Goal: Task Accomplishment & Management: Manage account settings

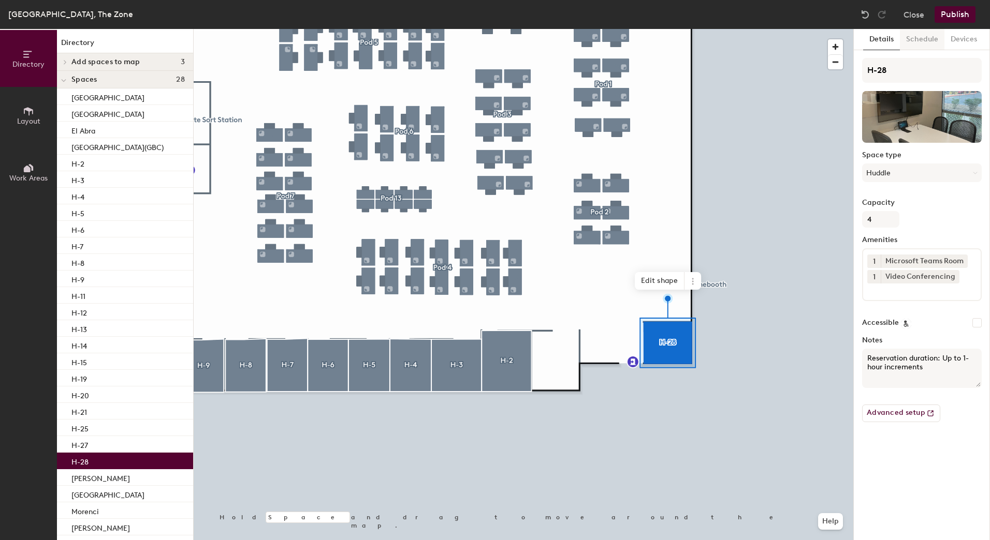
click at [918, 41] on button "Schedule" at bounding box center [922, 39] width 45 height 21
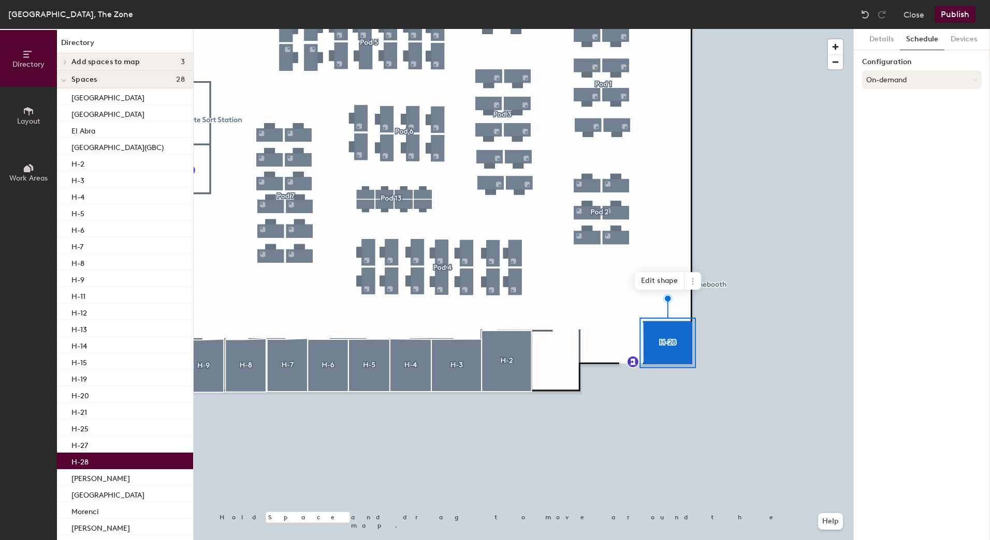
click at [903, 82] on button "On-demand" at bounding box center [922, 79] width 120 height 19
click at [897, 116] on div "Scheduled" at bounding box center [921, 121] width 119 height 16
click at [894, 104] on button "Select account" at bounding box center [922, 102] width 120 height 19
click at [895, 143] on div "Microsoft 365" at bounding box center [921, 144] width 119 height 16
click at [895, 143] on input at bounding box center [922, 143] width 120 height 19
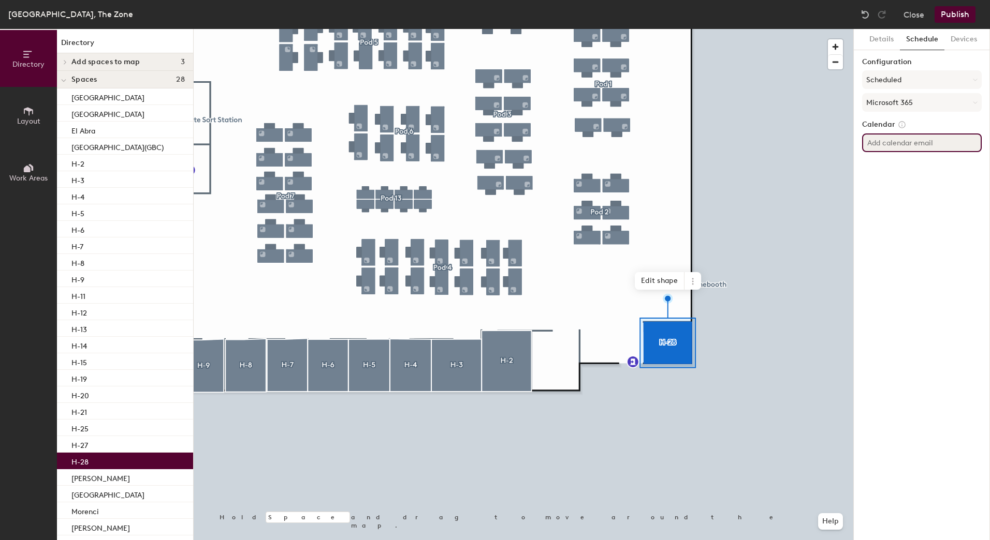
paste input "[EMAIL_ADDRESS][DOMAIN_NAME]"
type input "[EMAIL_ADDRESS][DOMAIN_NAME]"
click at [912, 176] on div "Details Schedule Devices Configuration Scheduled Microsoft 365 Calendar CR-PHX-…" at bounding box center [922, 284] width 136 height 511
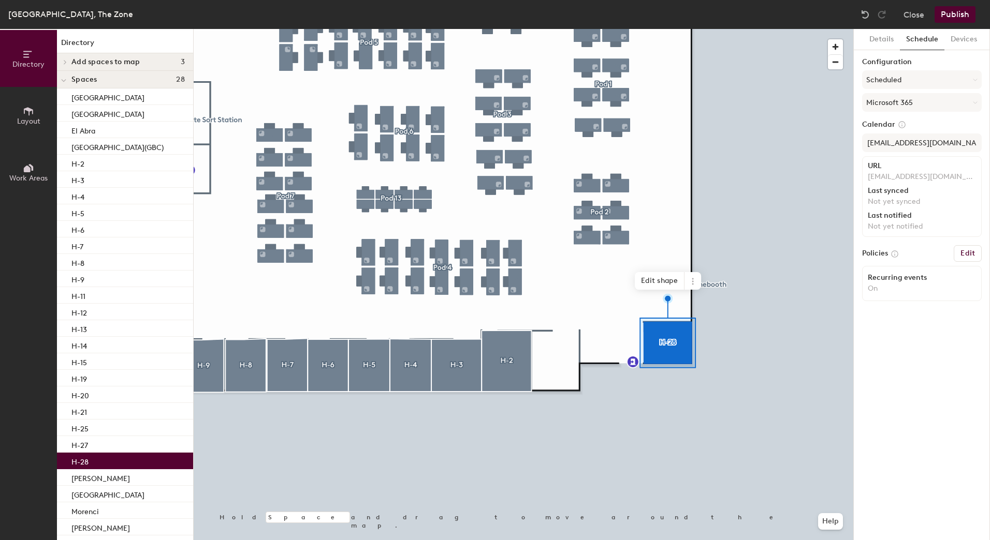
click at [956, 251] on button "Edit" at bounding box center [968, 253] width 28 height 17
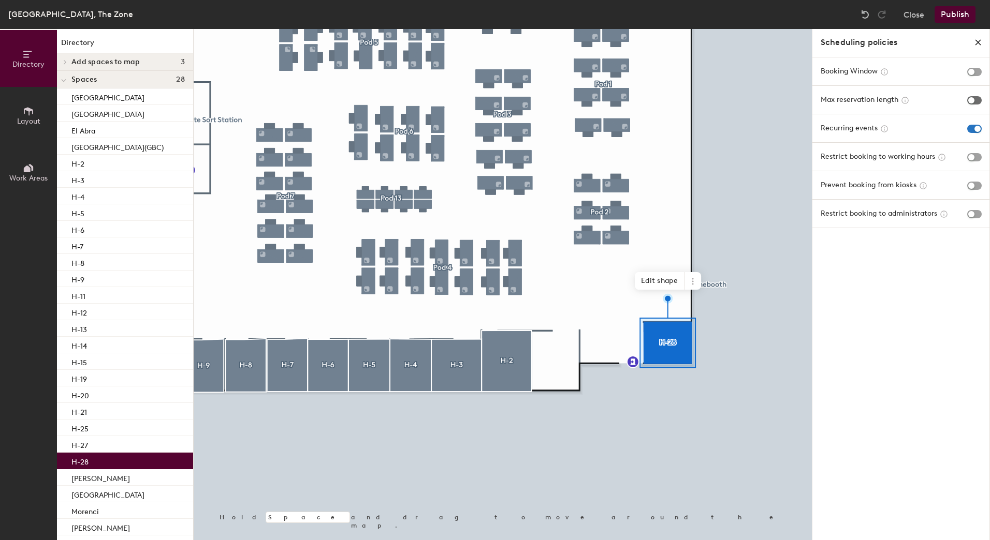
click at [971, 100] on span "button" at bounding box center [974, 100] width 14 height 8
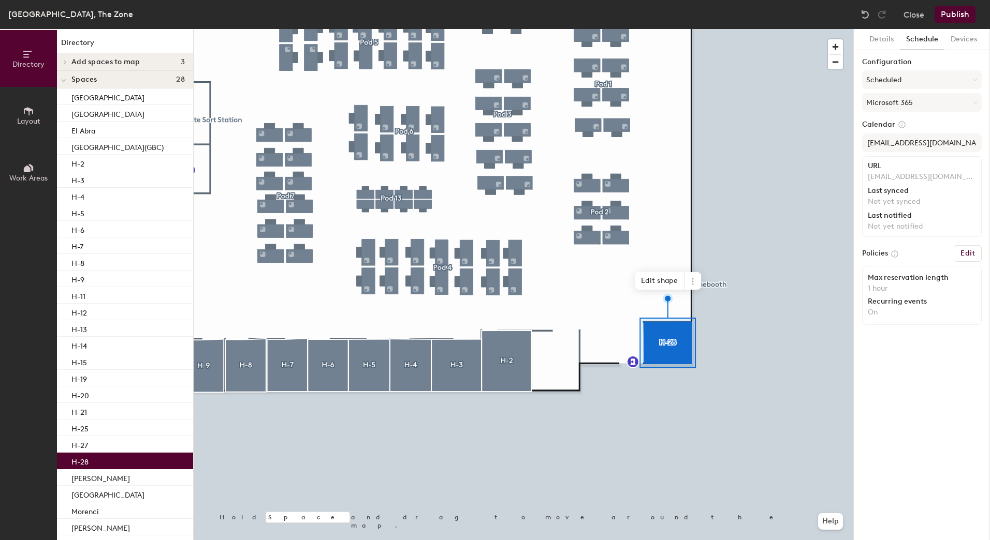
click at [965, 17] on button "Publish" at bounding box center [954, 14] width 41 height 17
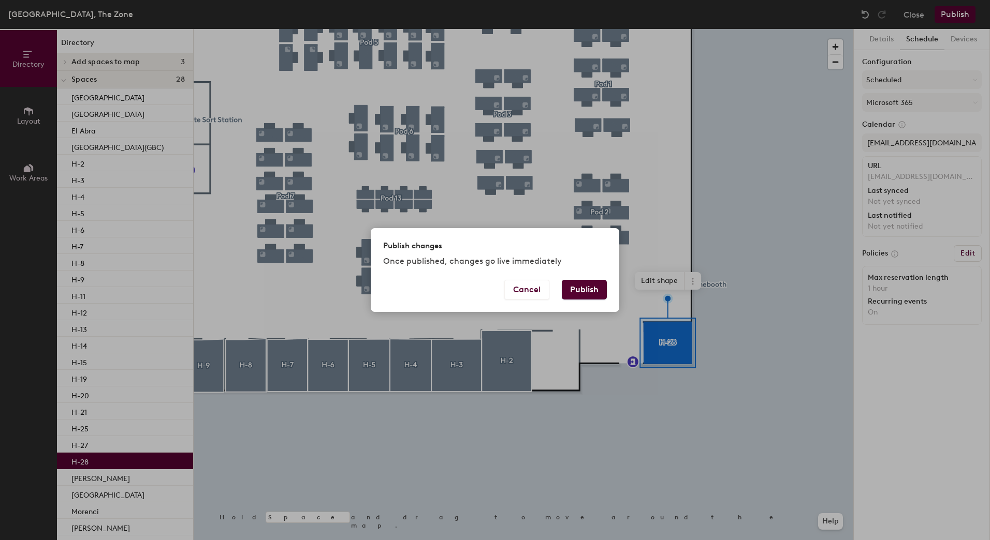
click at [574, 289] on button "Publish" at bounding box center [584, 290] width 45 height 20
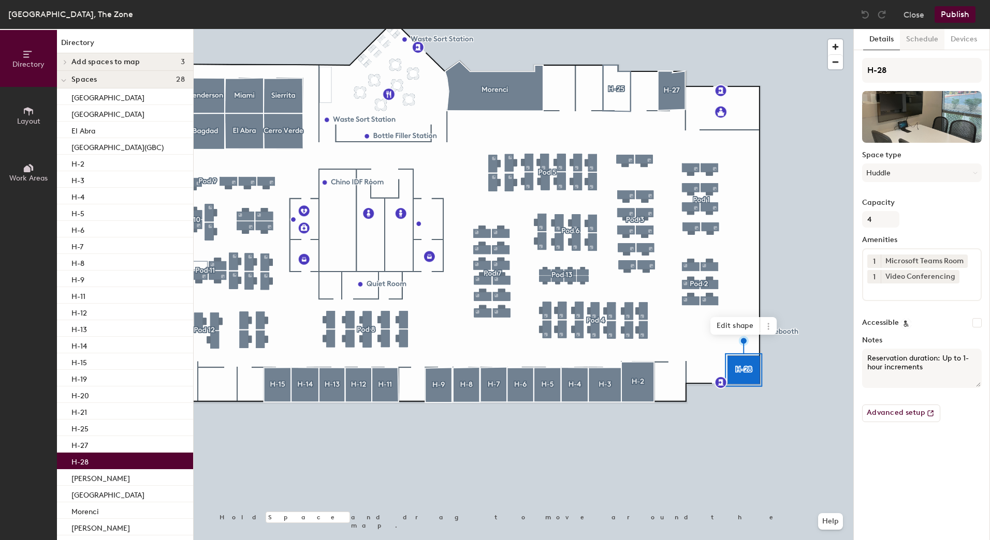
click at [914, 41] on button "Schedule" at bounding box center [922, 39] width 45 height 21
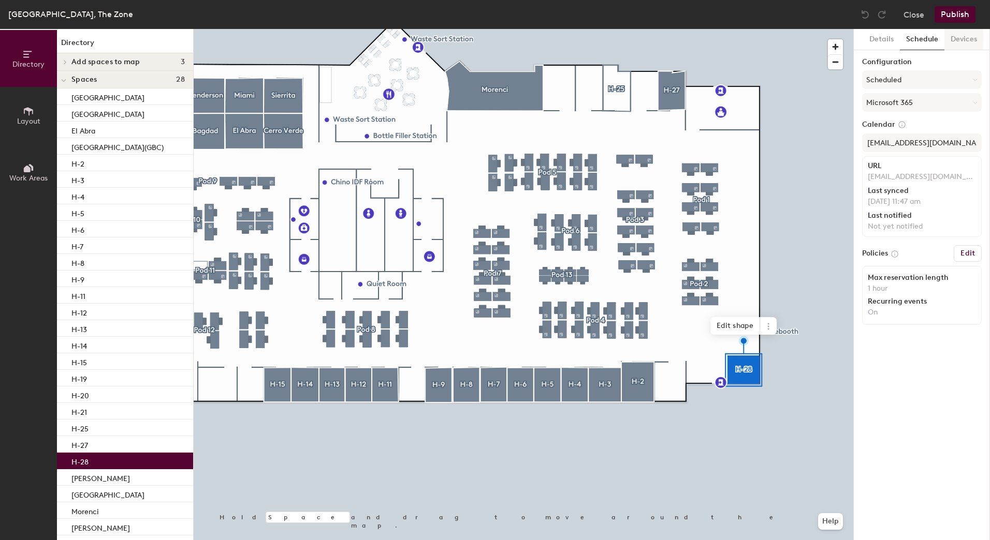
click at [951, 42] on button "Devices" at bounding box center [963, 39] width 39 height 21
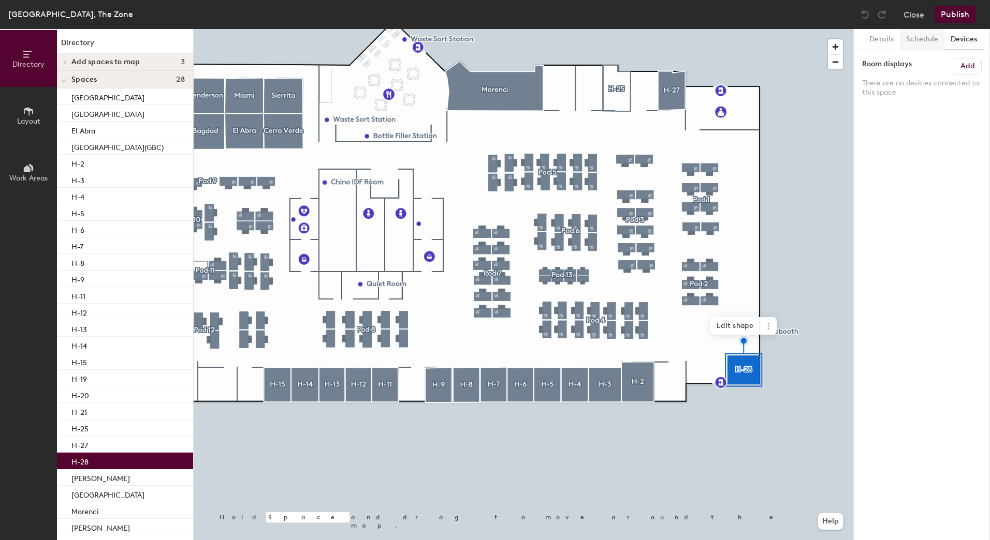
click at [927, 40] on button "Schedule" at bounding box center [922, 39] width 45 height 21
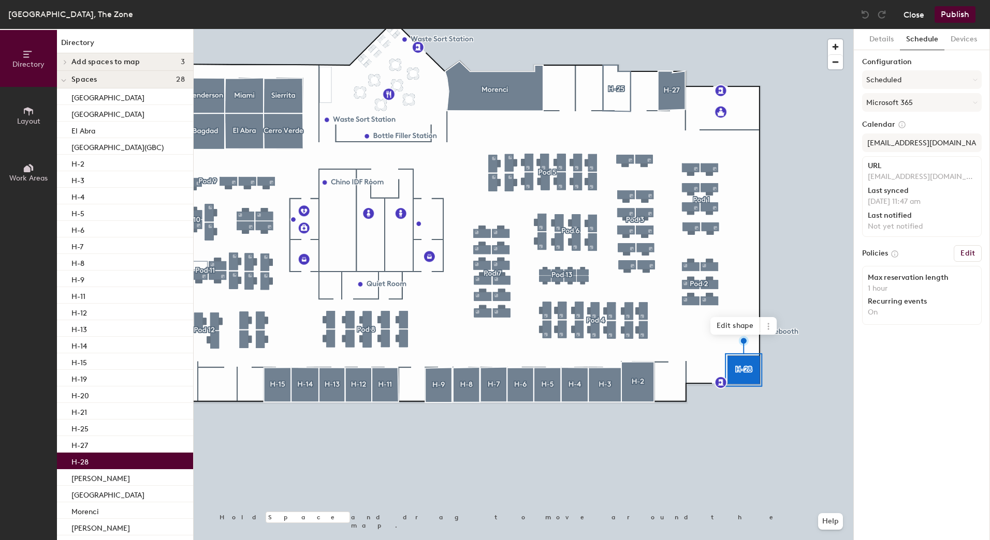
click at [910, 15] on button "Close" at bounding box center [913, 14] width 21 height 17
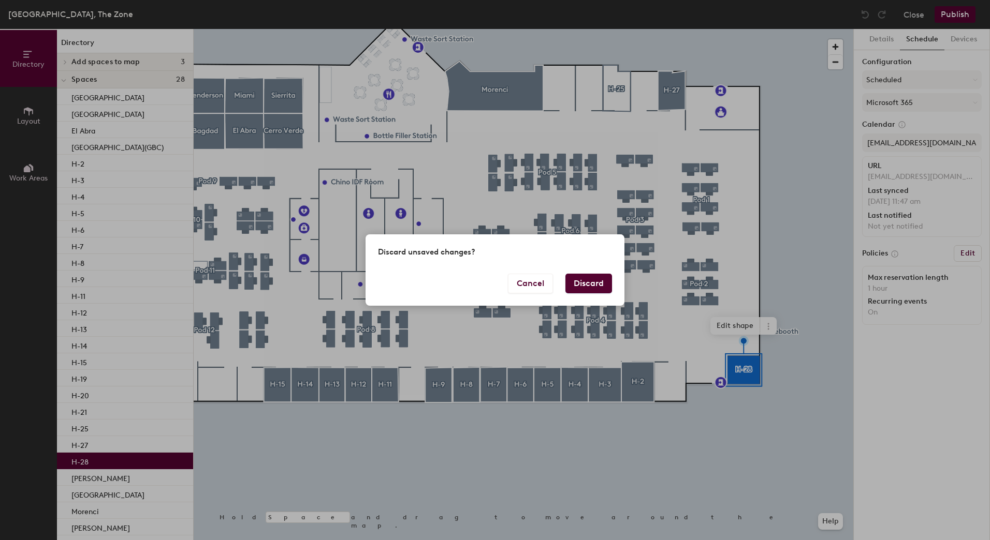
click at [588, 277] on button "Discard" at bounding box center [588, 284] width 47 height 20
